Goal: Information Seeking & Learning: Learn about a topic

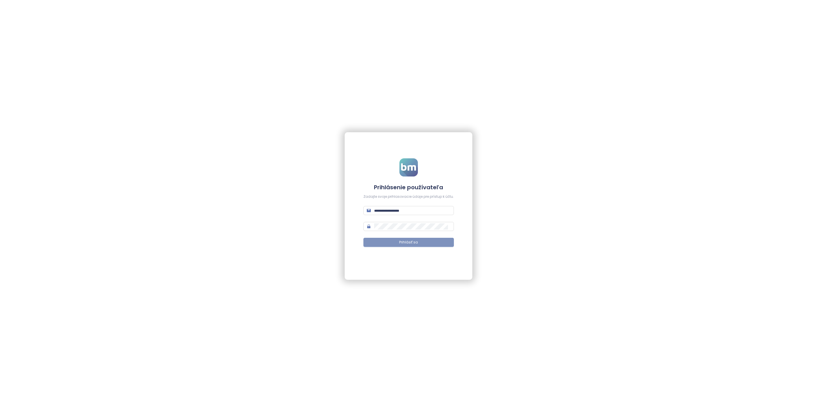
type input "**********"
click at [410, 239] on button "Prihlásiť sa" at bounding box center [408, 242] width 90 height 9
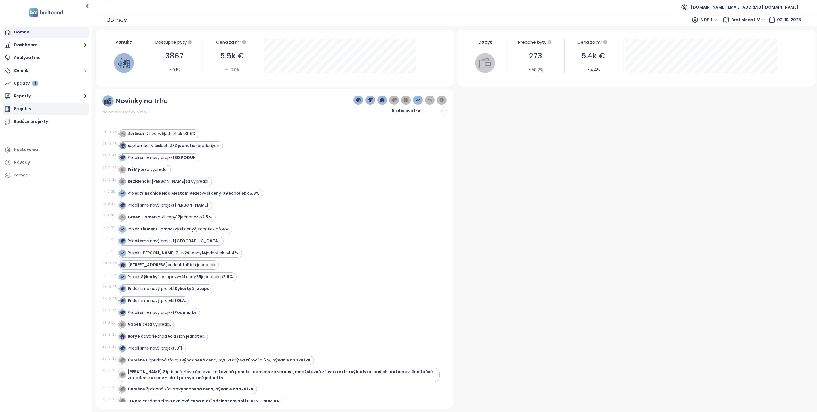
click at [43, 106] on div "Projekty" at bounding box center [46, 108] width 86 height 11
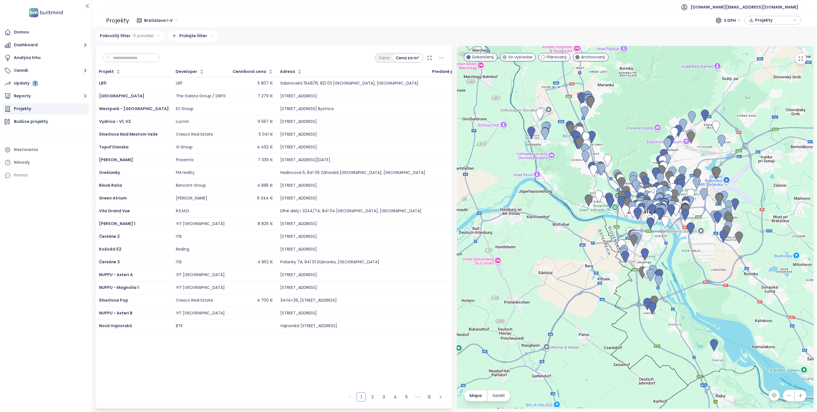
click at [130, 54] on input "text" at bounding box center [133, 58] width 46 height 9
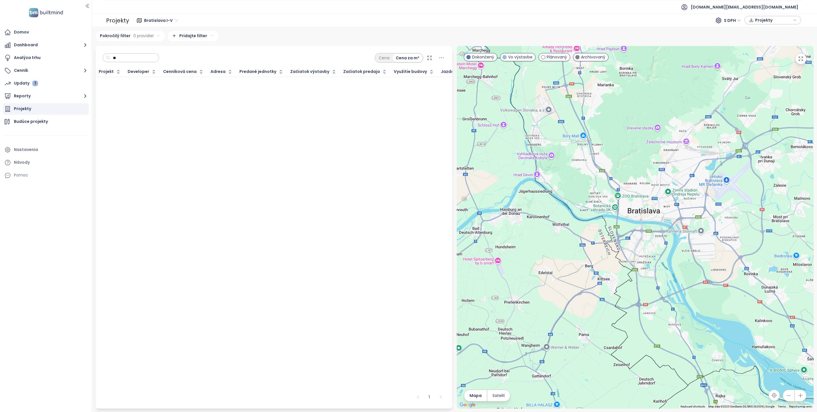
type input "*"
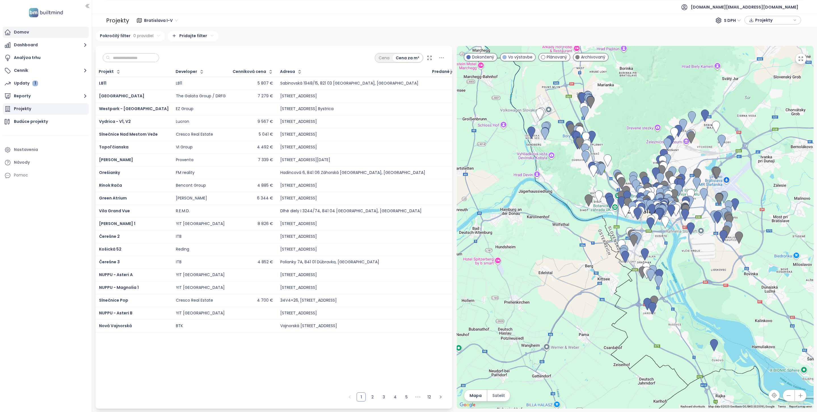
click at [49, 33] on div "Domov" at bounding box center [46, 32] width 86 height 11
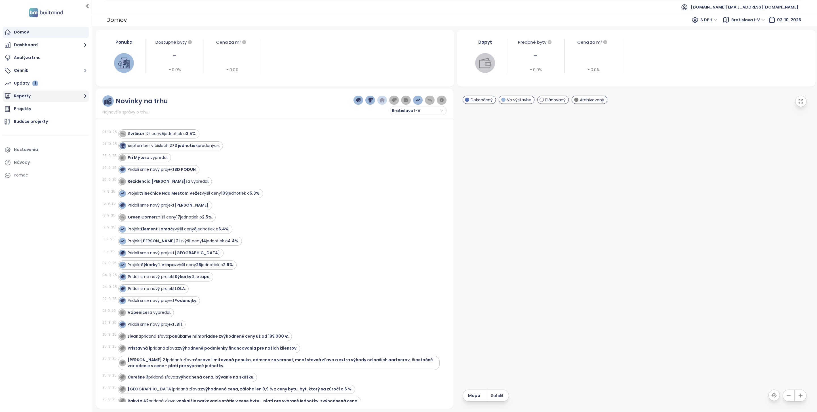
click at [37, 99] on button "Reporty" at bounding box center [46, 95] width 86 height 11
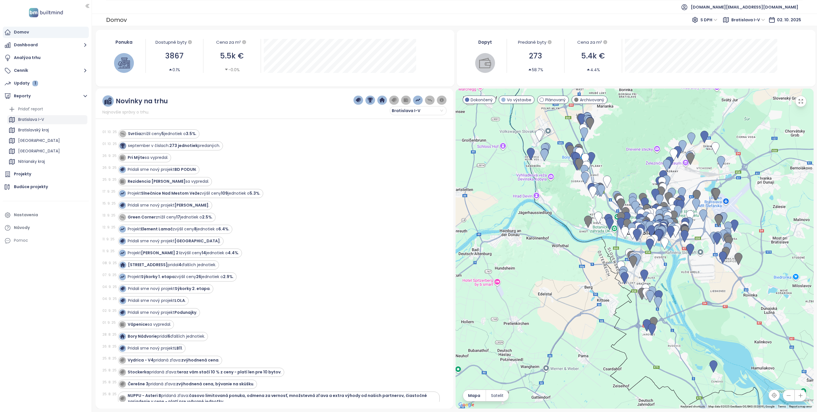
click at [49, 121] on div "Bratislava I-V" at bounding box center [47, 119] width 80 height 9
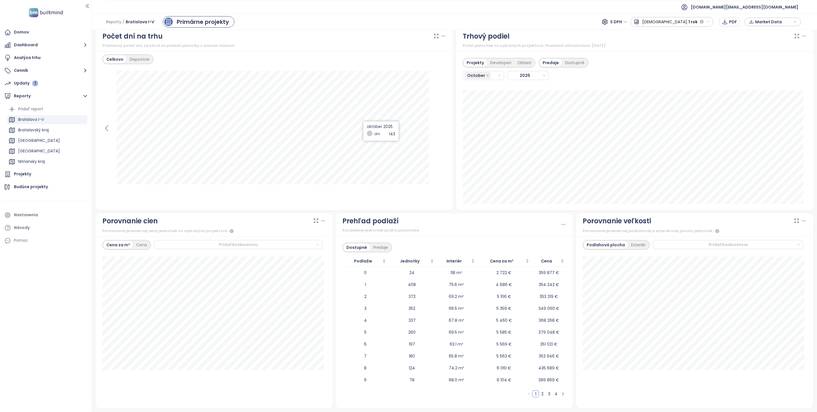
scroll to position [489, 0]
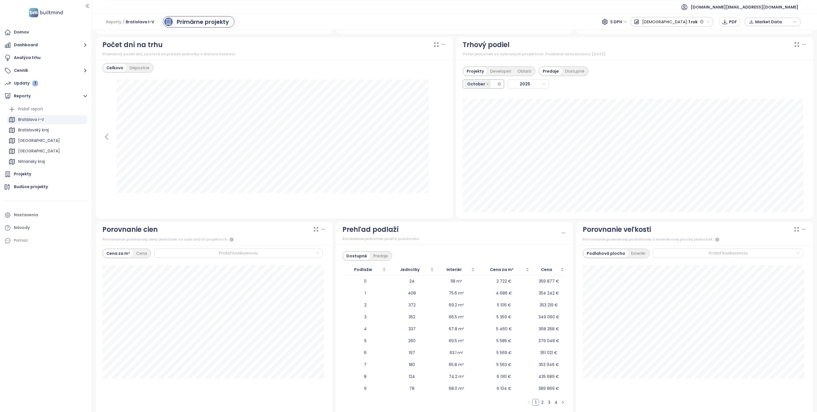
click at [489, 85] on div "October" at bounding box center [480, 84] width 32 height 8
click at [474, 150] on div "September" at bounding box center [480, 152] width 32 height 6
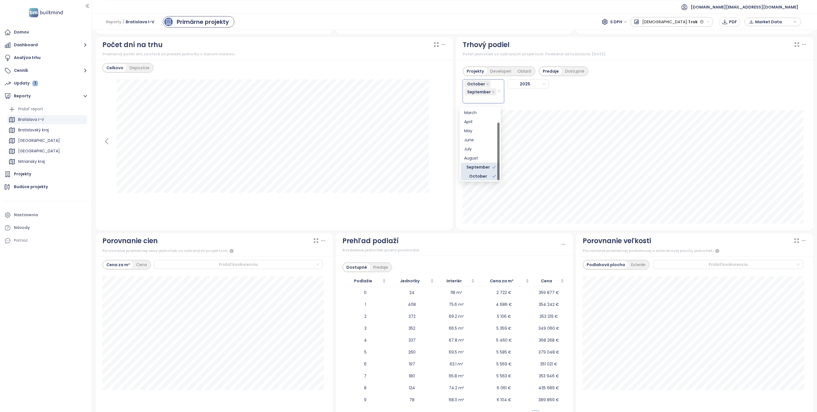
click at [481, 175] on div "October" at bounding box center [478, 176] width 28 height 6
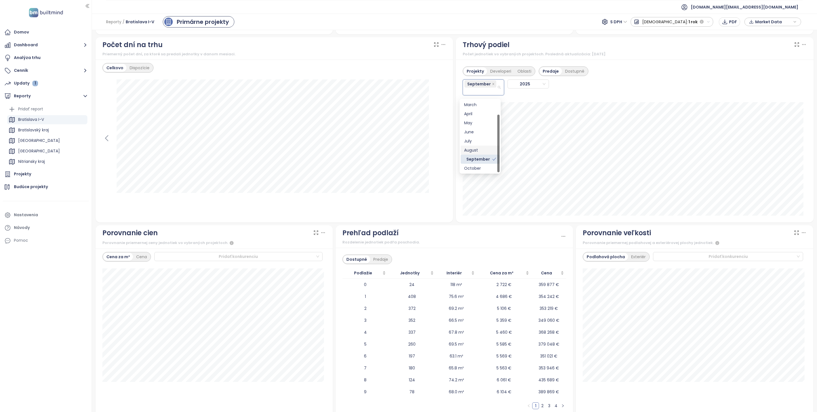
click at [478, 148] on div "August" at bounding box center [480, 150] width 32 height 6
click at [479, 142] on div "July" at bounding box center [480, 142] width 32 height 6
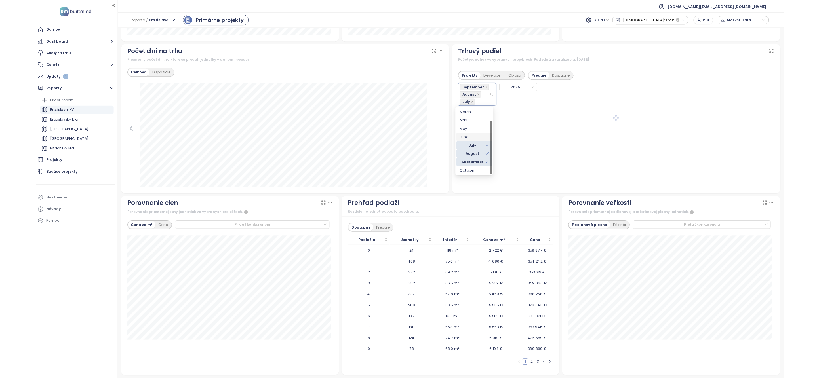
scroll to position [489, 0]
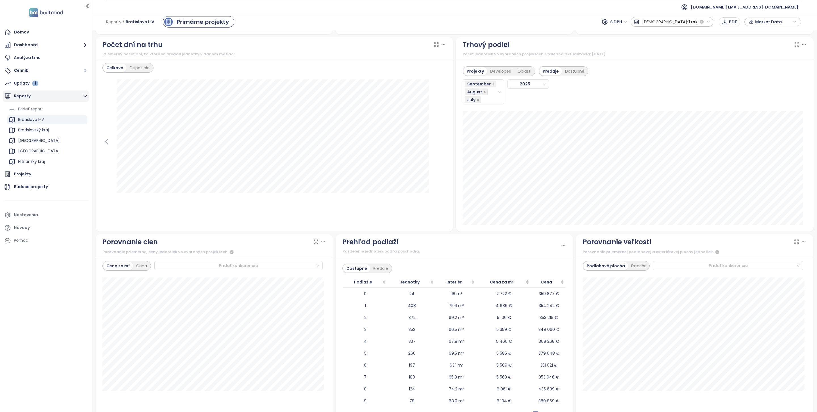
click at [42, 98] on button "Reporty" at bounding box center [46, 95] width 86 height 11
click at [44, 107] on div "Projekty" at bounding box center [46, 108] width 86 height 11
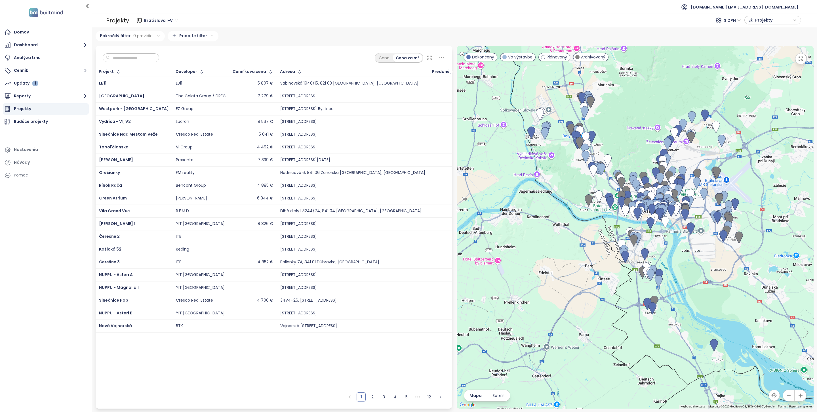
click at [129, 62] on div at bounding box center [131, 57] width 57 height 9
click at [129, 62] on input "text" at bounding box center [133, 58] width 46 height 9
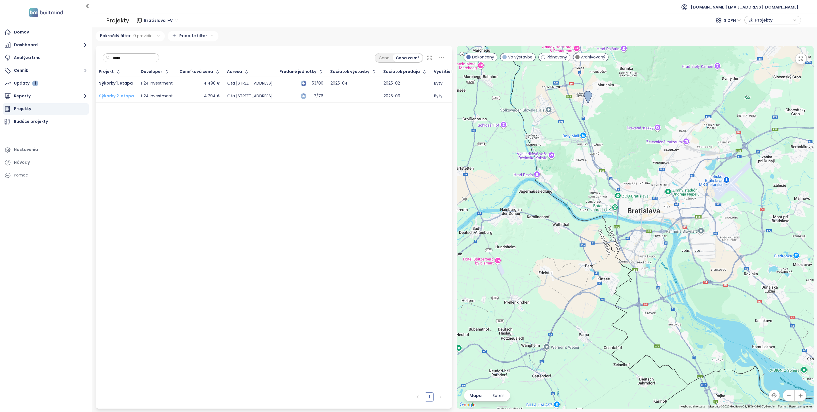
type input "*****"
click at [119, 97] on span "Sýkorky 2. etapa" at bounding box center [116, 96] width 35 height 6
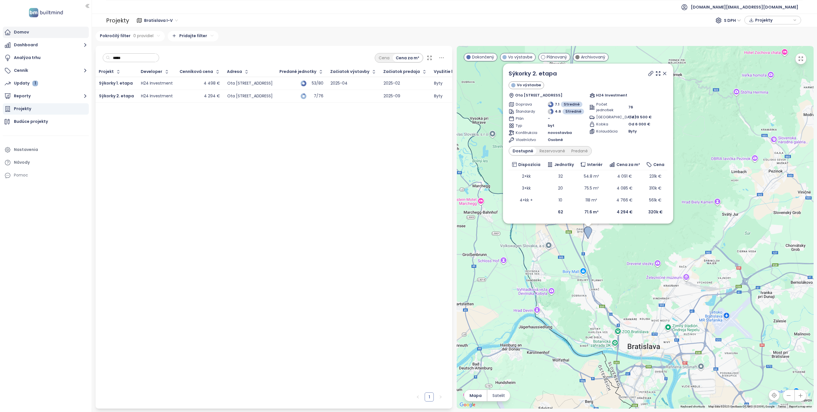
click at [18, 37] on div "Domov" at bounding box center [46, 32] width 86 height 11
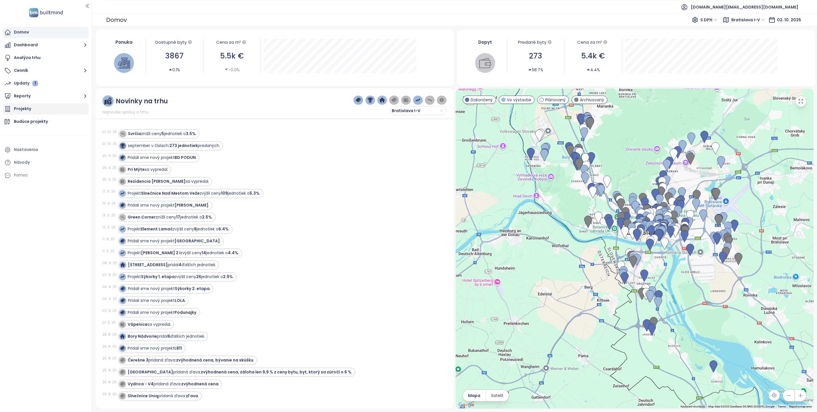
click at [39, 112] on div "Projekty" at bounding box center [46, 108] width 86 height 11
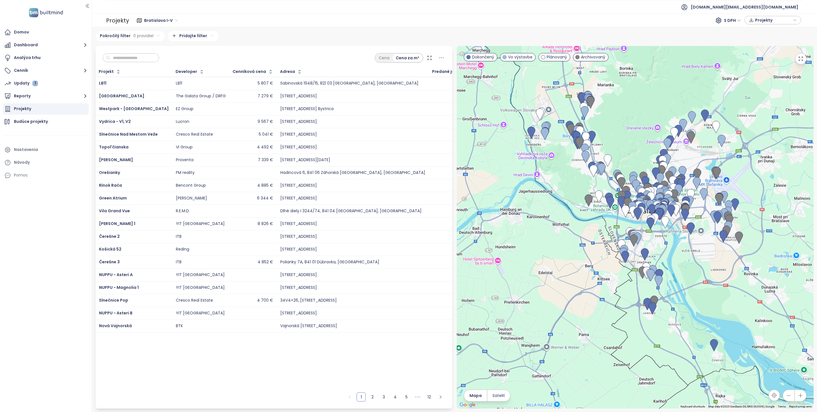
click at [137, 56] on input "text" at bounding box center [133, 58] width 46 height 9
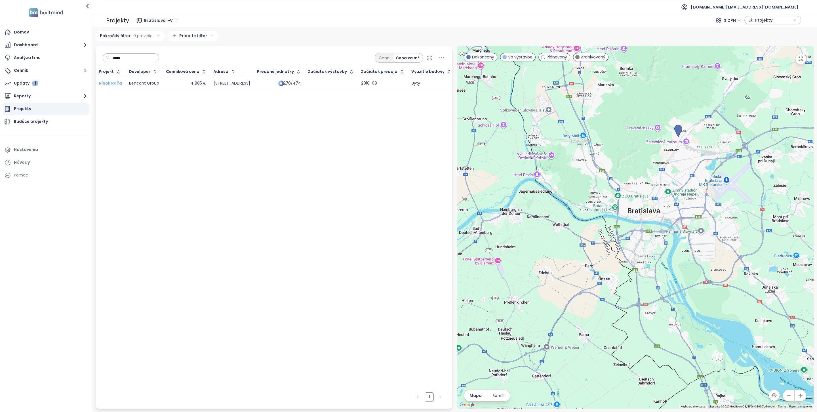
type input "*****"
click at [118, 83] on span "Rínok Rača" at bounding box center [110, 83] width 23 height 6
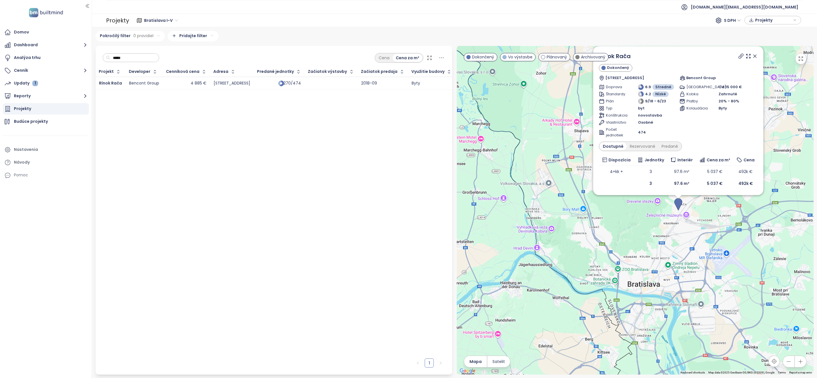
click at [139, 56] on input "*****" at bounding box center [133, 58] width 46 height 9
click at [139, 57] on input "*****" at bounding box center [133, 58] width 46 height 9
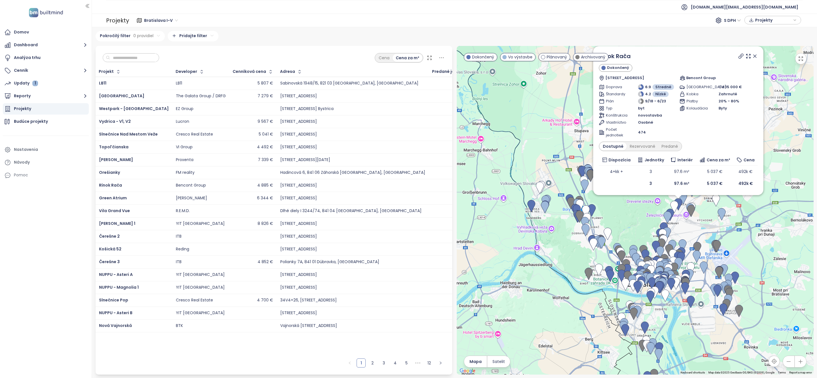
type input "*"
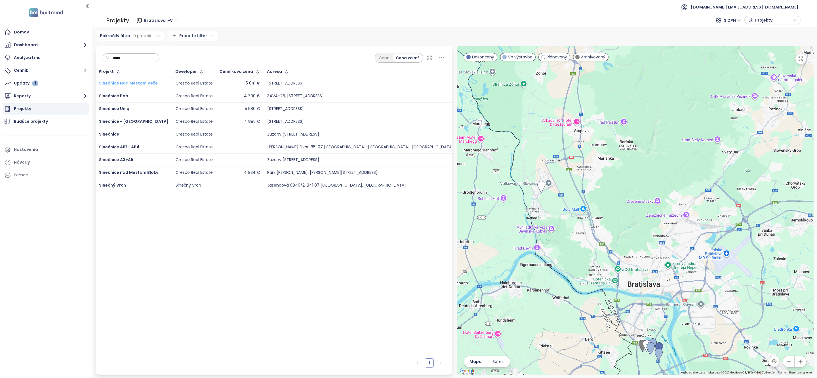
type input "*****"
click at [147, 81] on span "Slnečnice Nad Mestom Veže" at bounding box center [128, 83] width 59 height 6
click at [150, 172] on span "Slnečnice nad Mestom Bloky" at bounding box center [128, 173] width 59 height 6
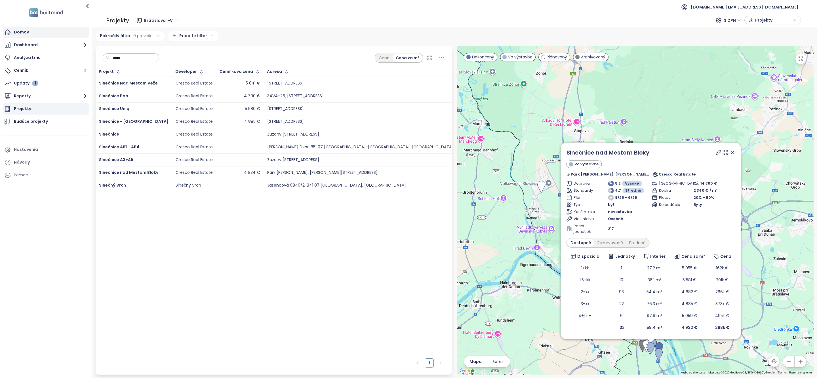
click at [36, 31] on div "Domov" at bounding box center [46, 32] width 86 height 11
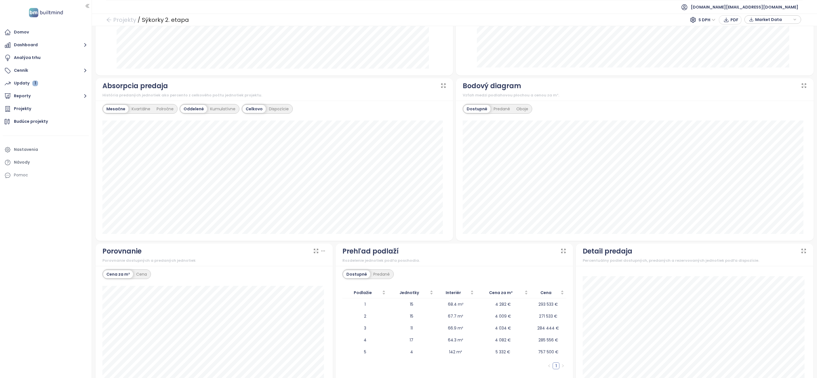
scroll to position [286, 0]
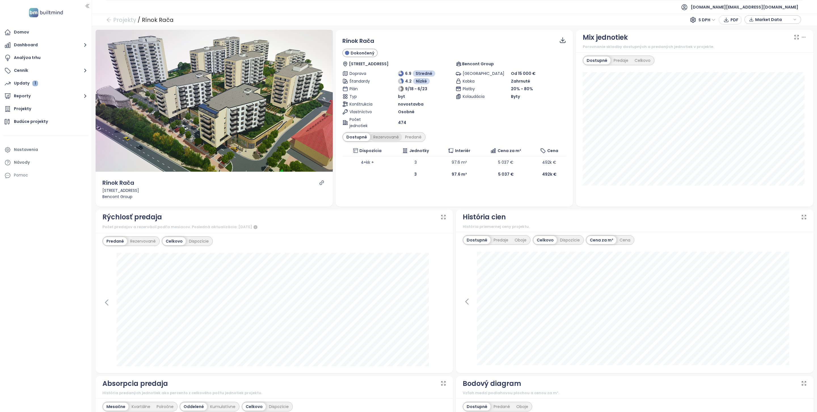
click at [384, 138] on div "Rezervované" at bounding box center [386, 137] width 32 height 8
click at [407, 138] on div "Predané" at bounding box center [413, 137] width 23 height 8
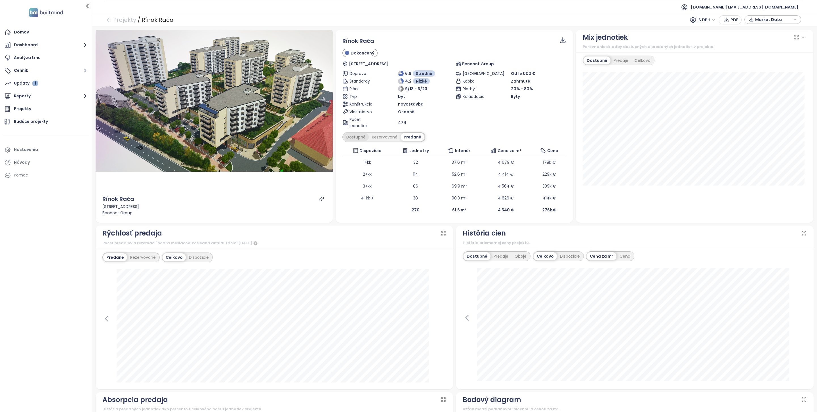
click at [363, 138] on div "Dostupné" at bounding box center [356, 137] width 26 height 8
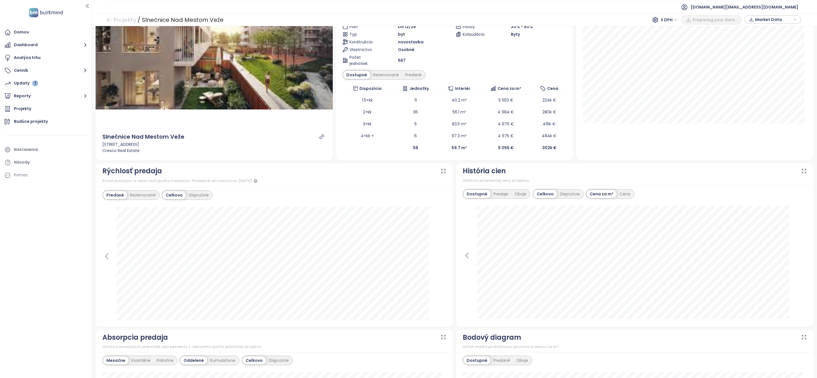
scroll to position [93, 0]
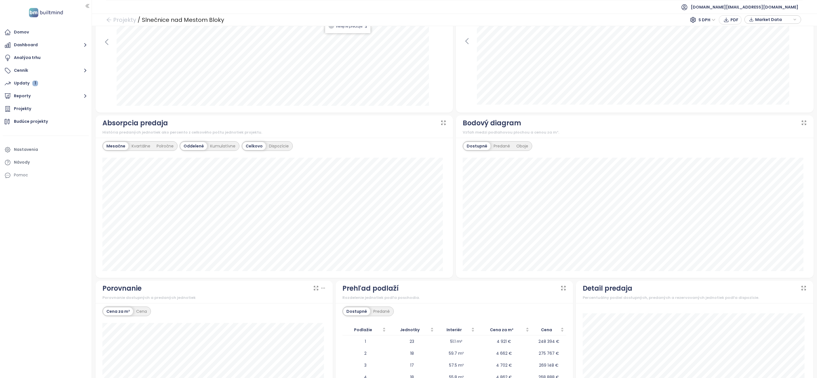
scroll to position [295, 0]
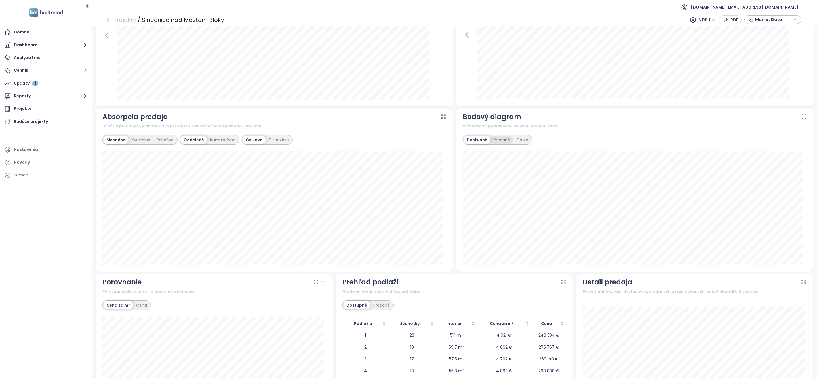
click at [497, 142] on div "Predané" at bounding box center [501, 140] width 23 height 8
click at [516, 141] on div "Oboje" at bounding box center [522, 140] width 18 height 8
click at [481, 142] on div "Dostupné" at bounding box center [476, 140] width 26 height 8
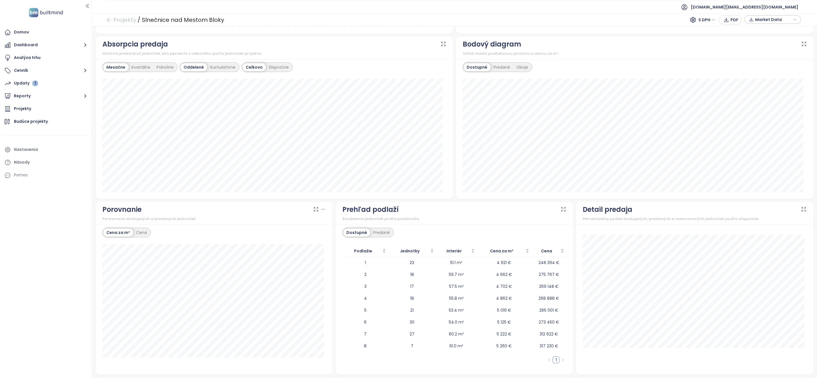
click at [213, 71] on div "Oddelené Kumulatívne" at bounding box center [209, 67] width 60 height 10
click at [213, 70] on div "Kumulatívne" at bounding box center [222, 67] width 31 height 8
click at [266, 62] on div "Celkovo Dispozície" at bounding box center [267, 67] width 51 height 10
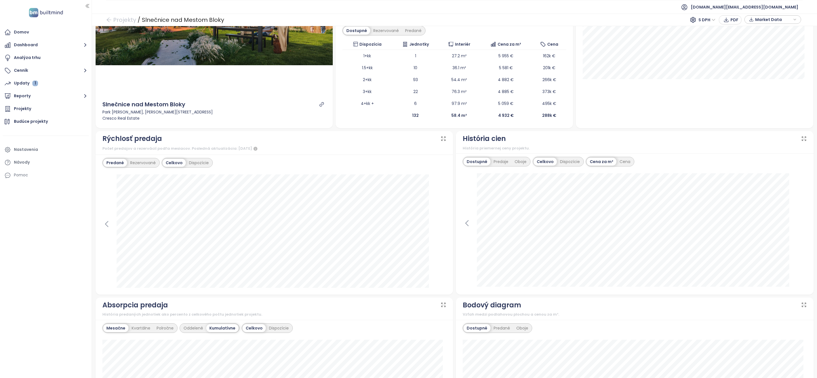
scroll to position [0, 0]
